Goal: Information Seeking & Learning: Learn about a topic

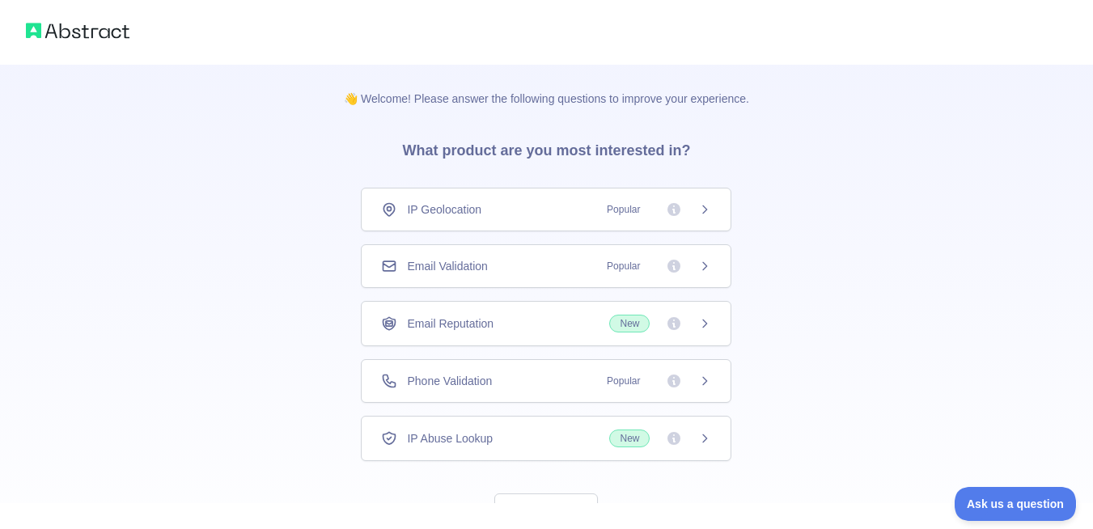
click at [551, 214] on div "IP Geolocation Popular" at bounding box center [546, 210] width 330 height 16
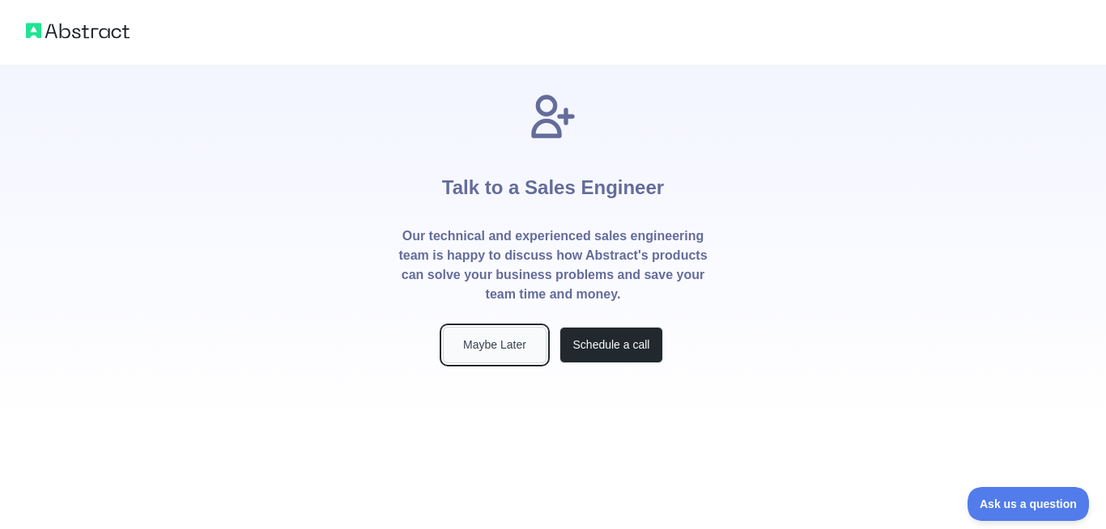
click at [489, 343] on button "Maybe Later" at bounding box center [495, 345] width 104 height 36
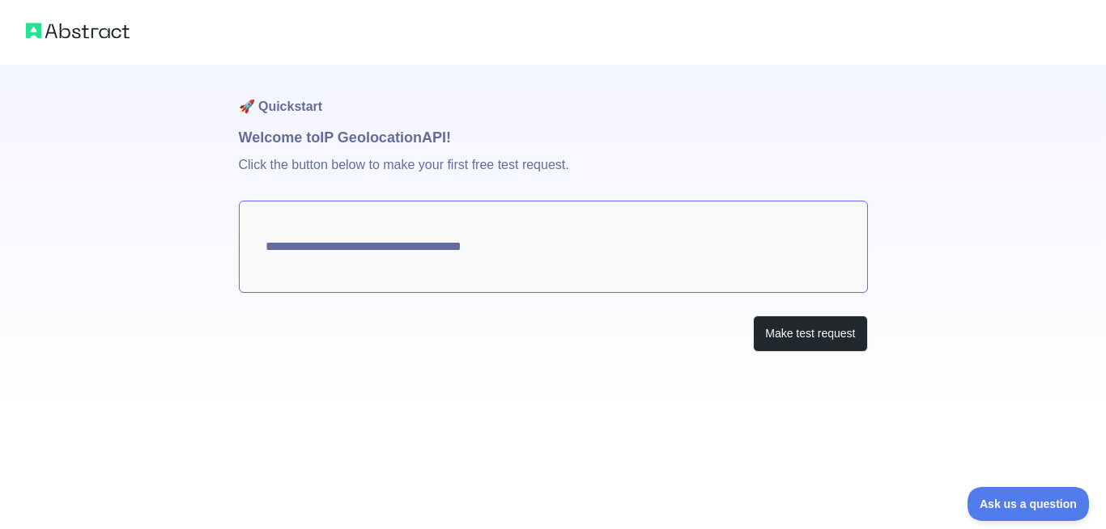
type textarea "**********"
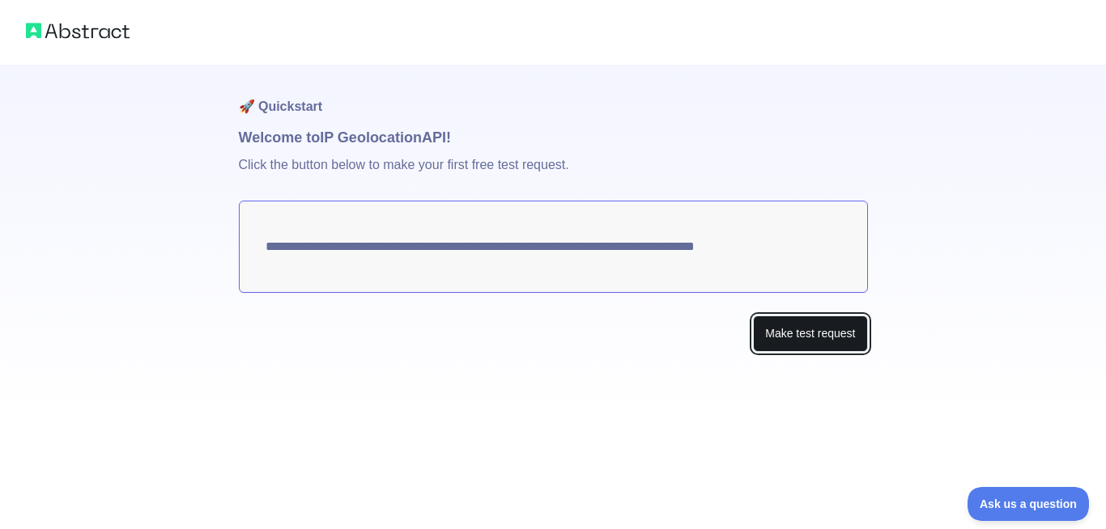
click at [795, 344] on button "Make test request" at bounding box center [810, 334] width 114 height 36
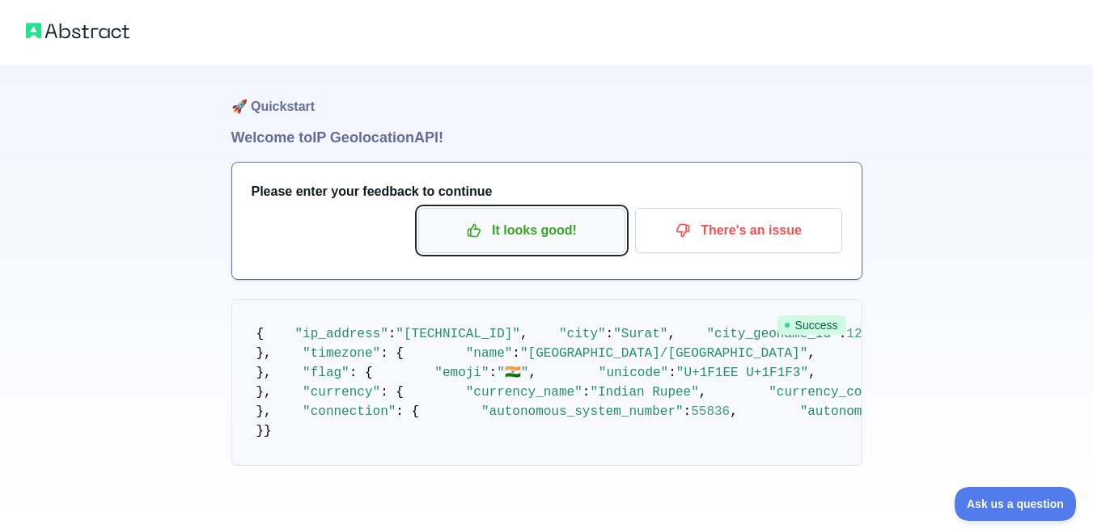
click at [528, 237] on p "It looks good!" at bounding box center [522, 231] width 183 height 28
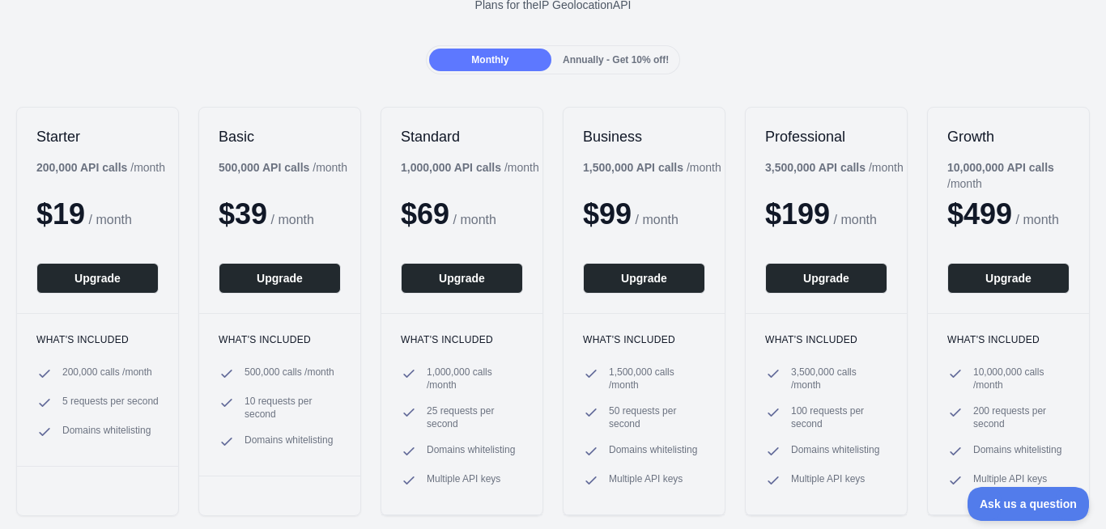
scroll to position [194, 0]
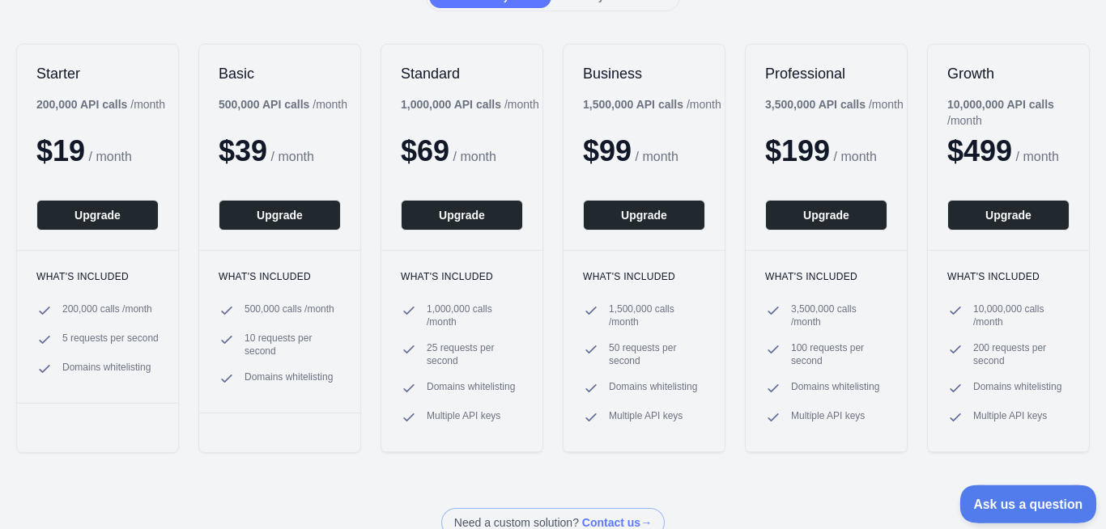
click at [996, 496] on span "Ask us a question" at bounding box center [1019, 501] width 121 height 11
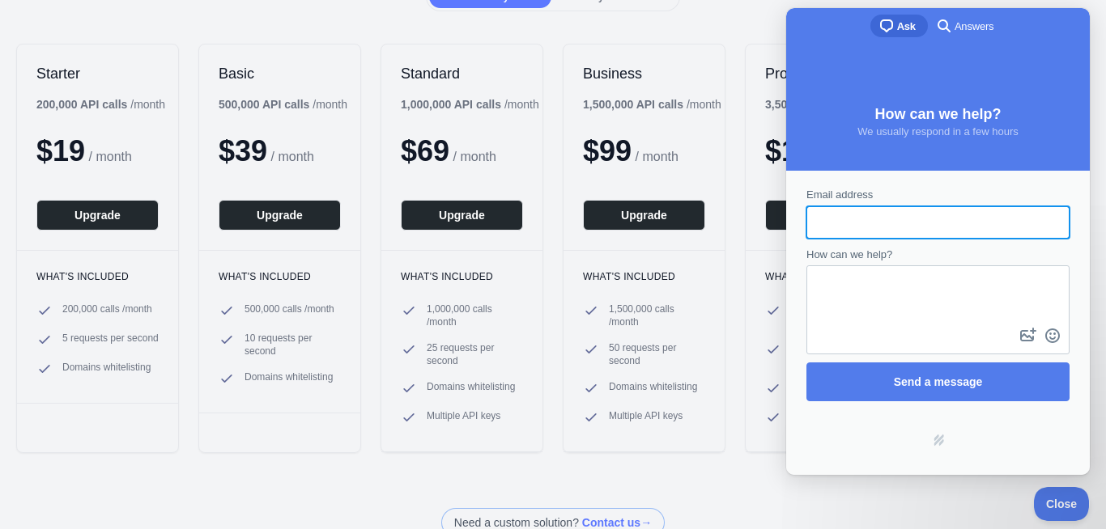
scroll to position [0, 0]
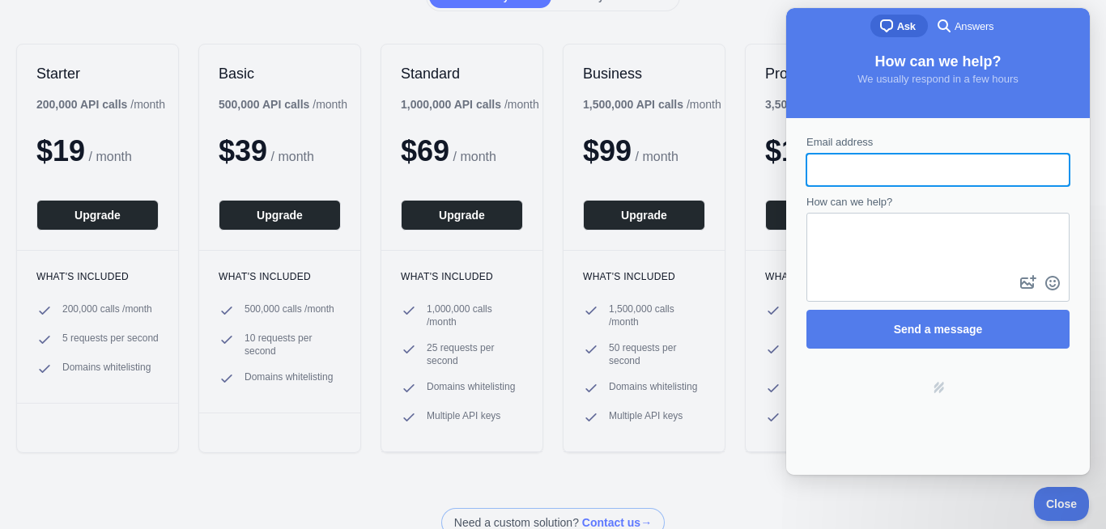
click at [659, 134] on div "Business 1,500,000 API calls / month $ 99 / month Upgrade" at bounding box center [643, 148] width 161 height 206
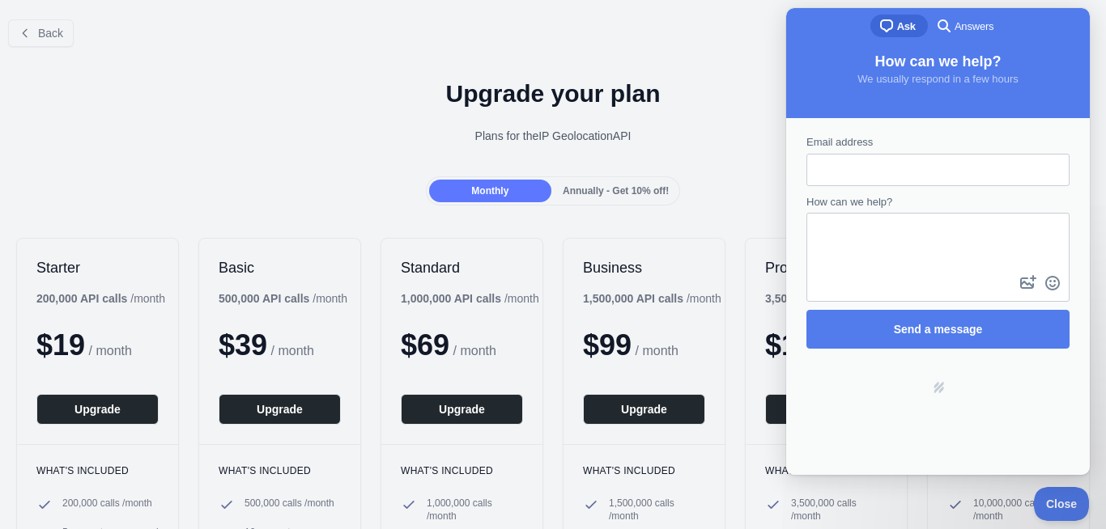
click at [347, 216] on div "Back Upgrade your plan Plans for the IP Geolocation API Monthly Annually - Get …" at bounding box center [553, 368] width 1106 height 725
click at [1043, 499] on span "Close" at bounding box center [1057, 501] width 55 height 11
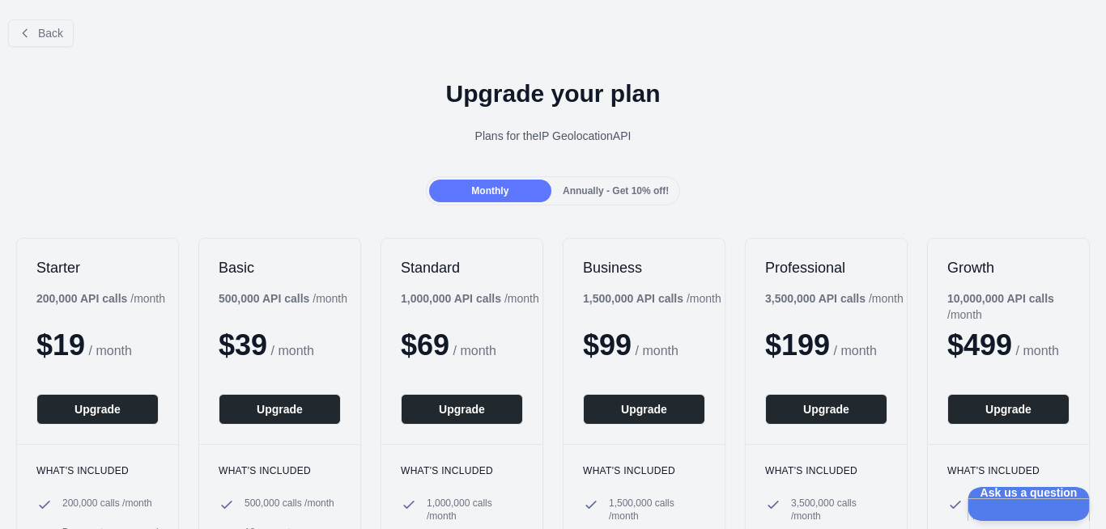
click at [549, 185] on div "Monthly Annually - Get 10% off!" at bounding box center [553, 190] width 255 height 29
click at [554, 185] on div "Annually - Get 10% off!" at bounding box center [615, 191] width 122 height 23
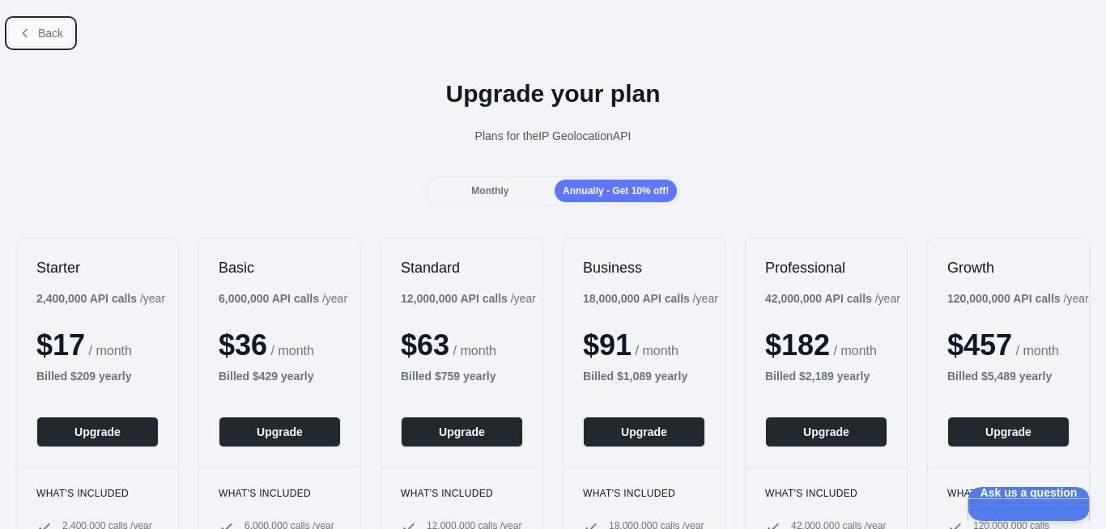
click at [35, 22] on button "Back" at bounding box center [41, 33] width 66 height 28
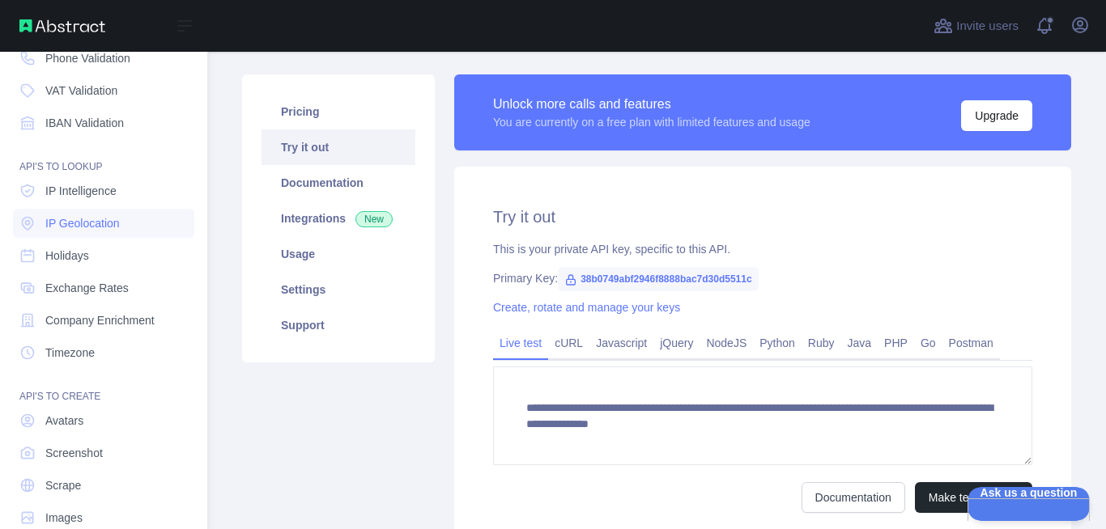
scroll to position [183, 0]
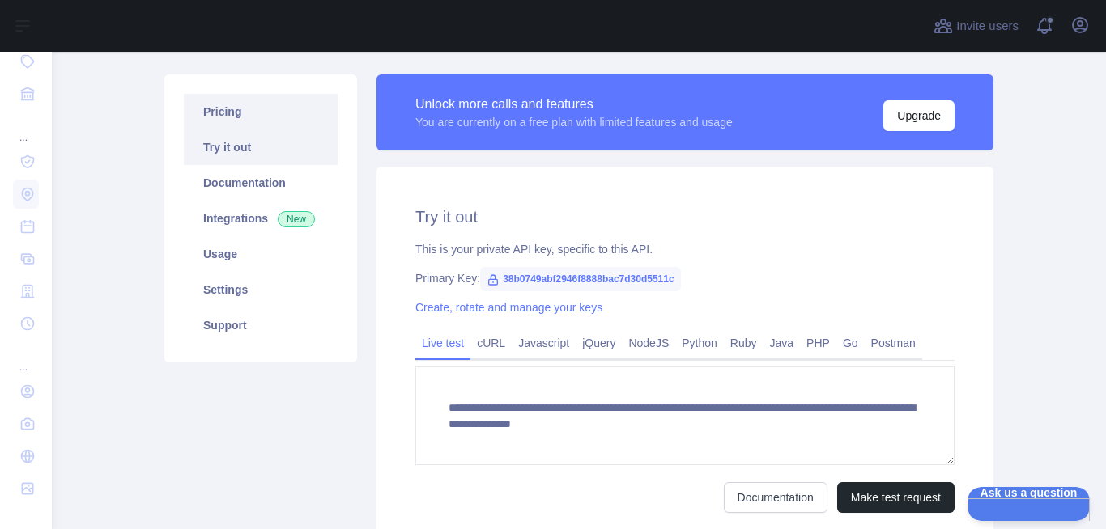
click at [291, 118] on link "Pricing" at bounding box center [261, 112] width 154 height 36
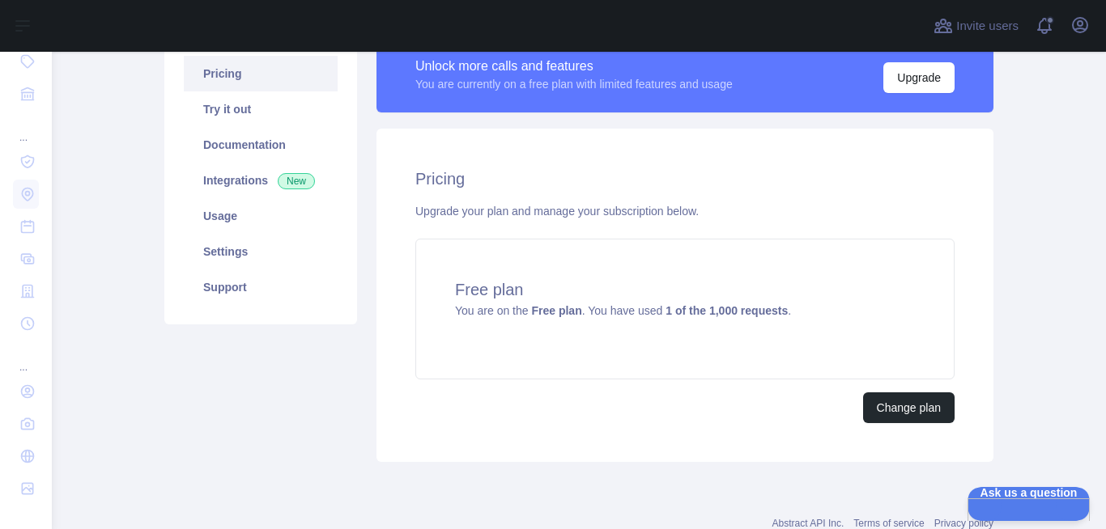
scroll to position [91, 0]
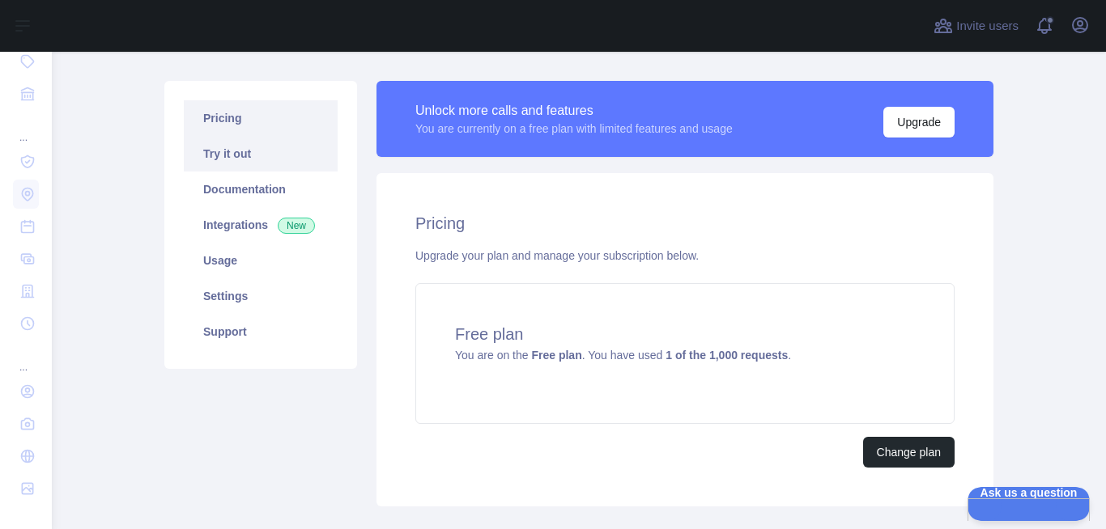
click at [210, 160] on link "Try it out" at bounding box center [261, 154] width 154 height 36
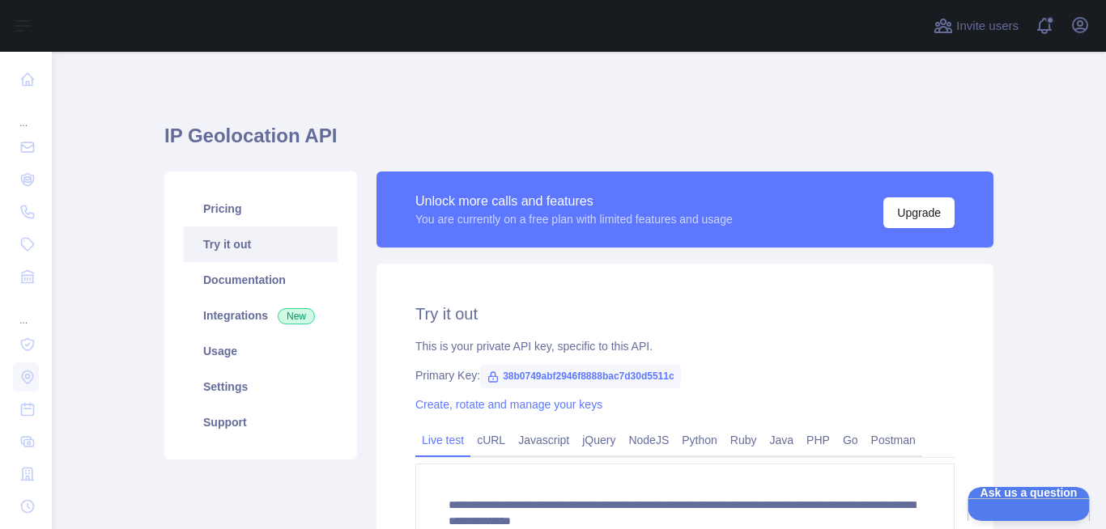
click at [568, 376] on span "38b0749abf2946f8888bac7d30d5511c" at bounding box center [580, 376] width 201 height 24
copy span "38b0749abf2946f8888bac7d30d5511c"
click at [1068, 25] on button "Open user menu" at bounding box center [1080, 25] width 26 height 26
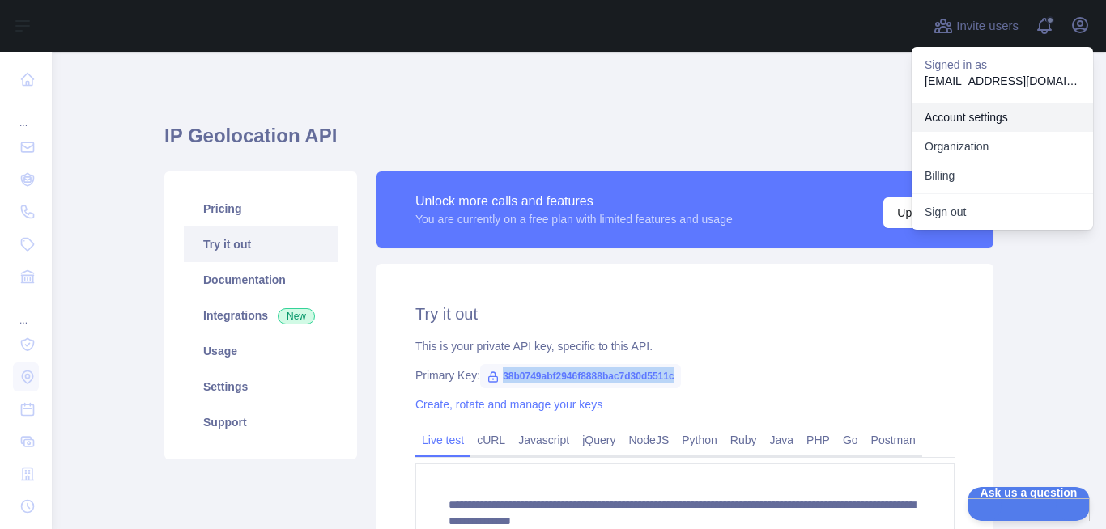
click at [956, 121] on link "Account settings" at bounding box center [1001, 117] width 181 height 29
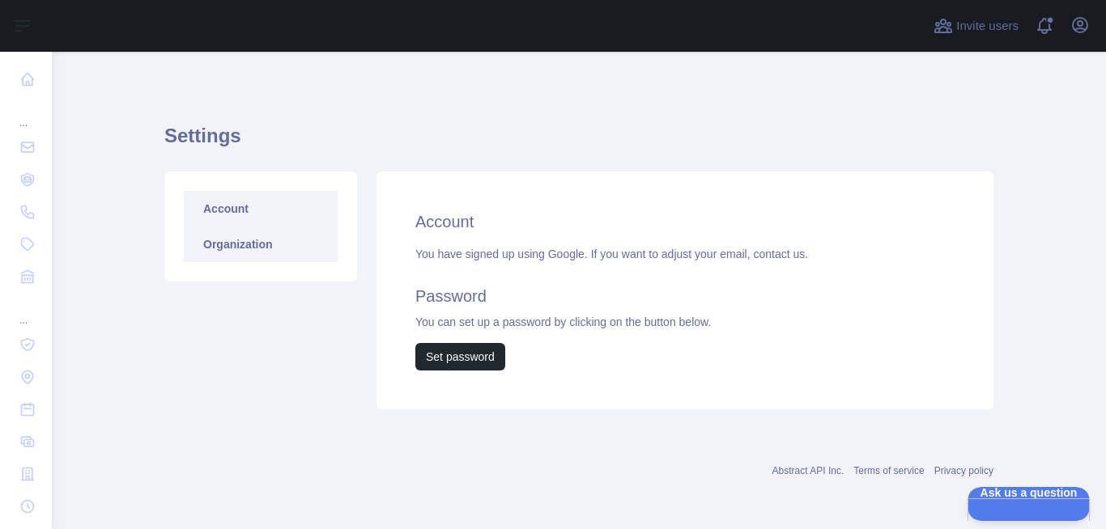
click at [231, 252] on link "Organization" at bounding box center [261, 245] width 154 height 36
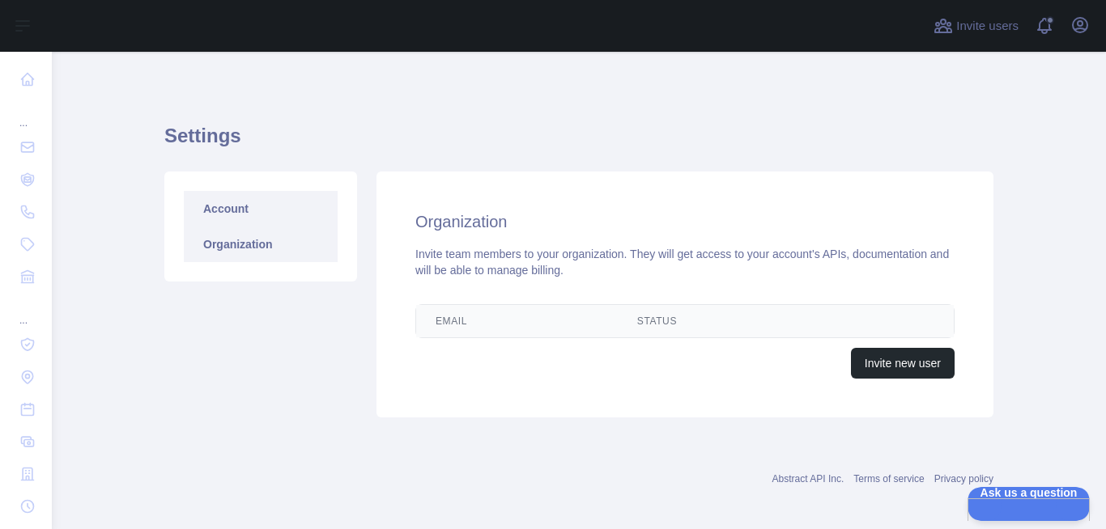
click at [245, 214] on link "Account" at bounding box center [261, 209] width 154 height 36
